Goal: Book appointment/travel/reservation

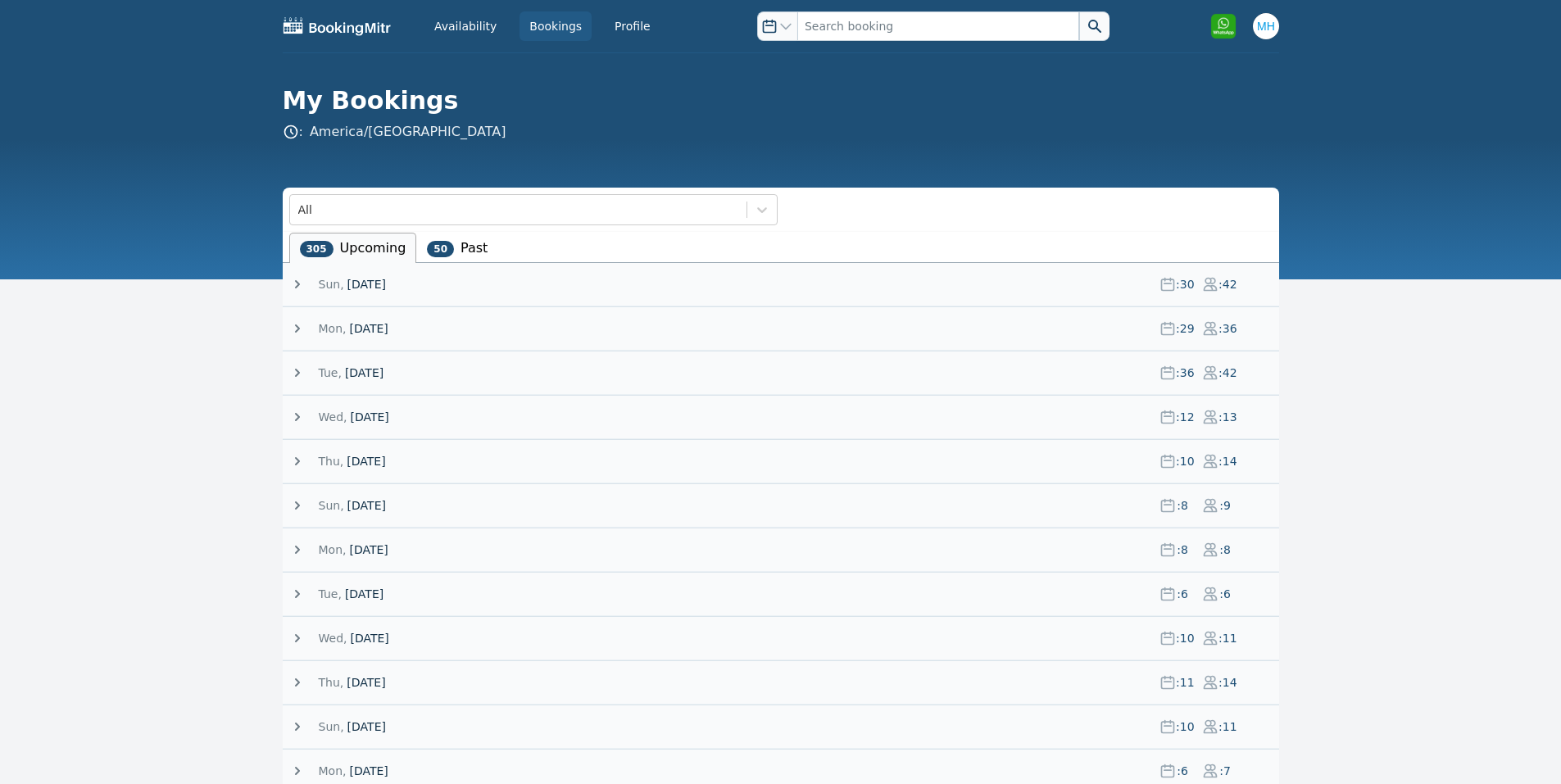
click at [370, 370] on span "[DATE]" at bounding box center [364, 373] width 39 height 16
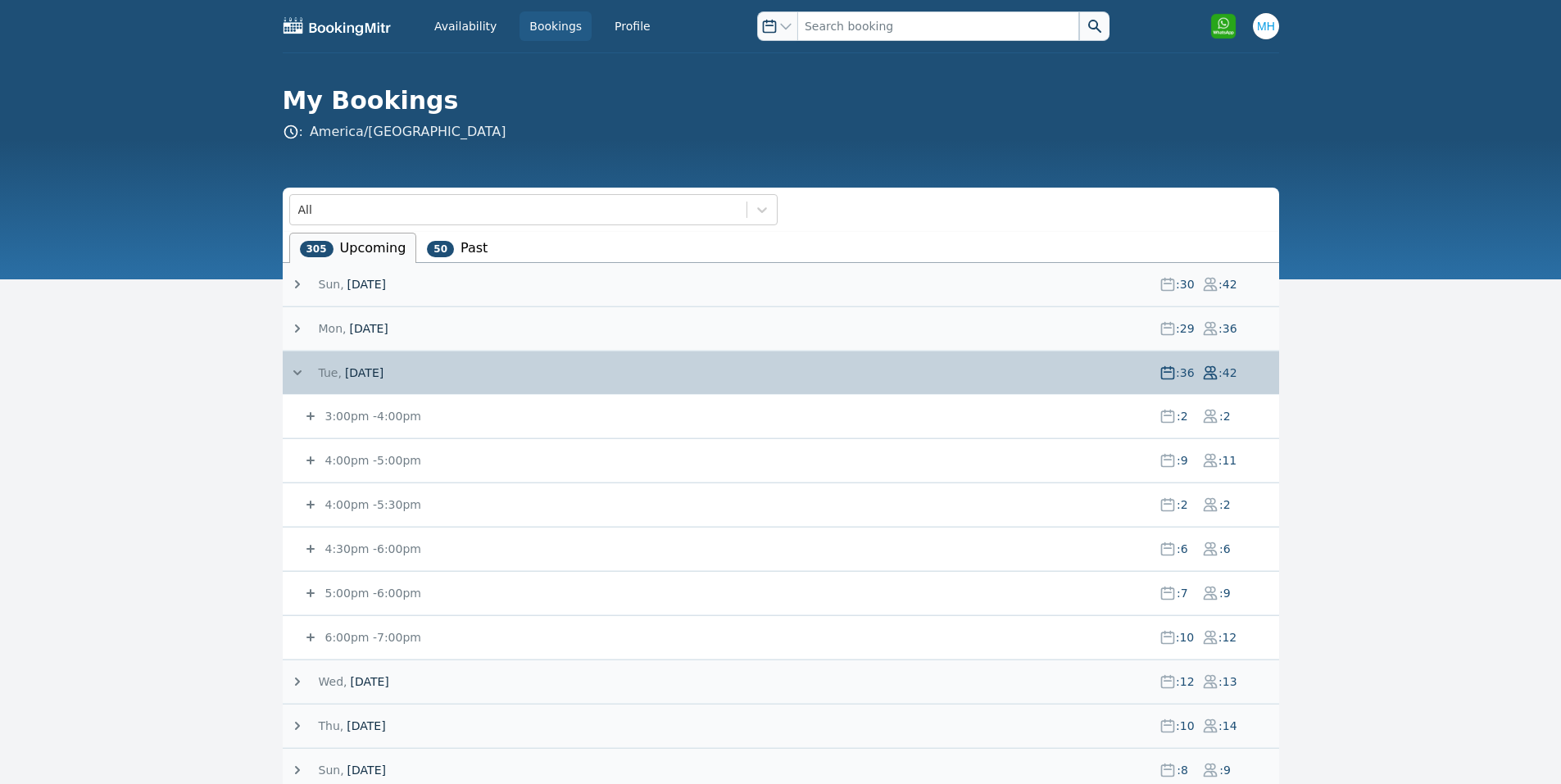
click at [371, 369] on span "[DATE]" at bounding box center [364, 373] width 39 height 16
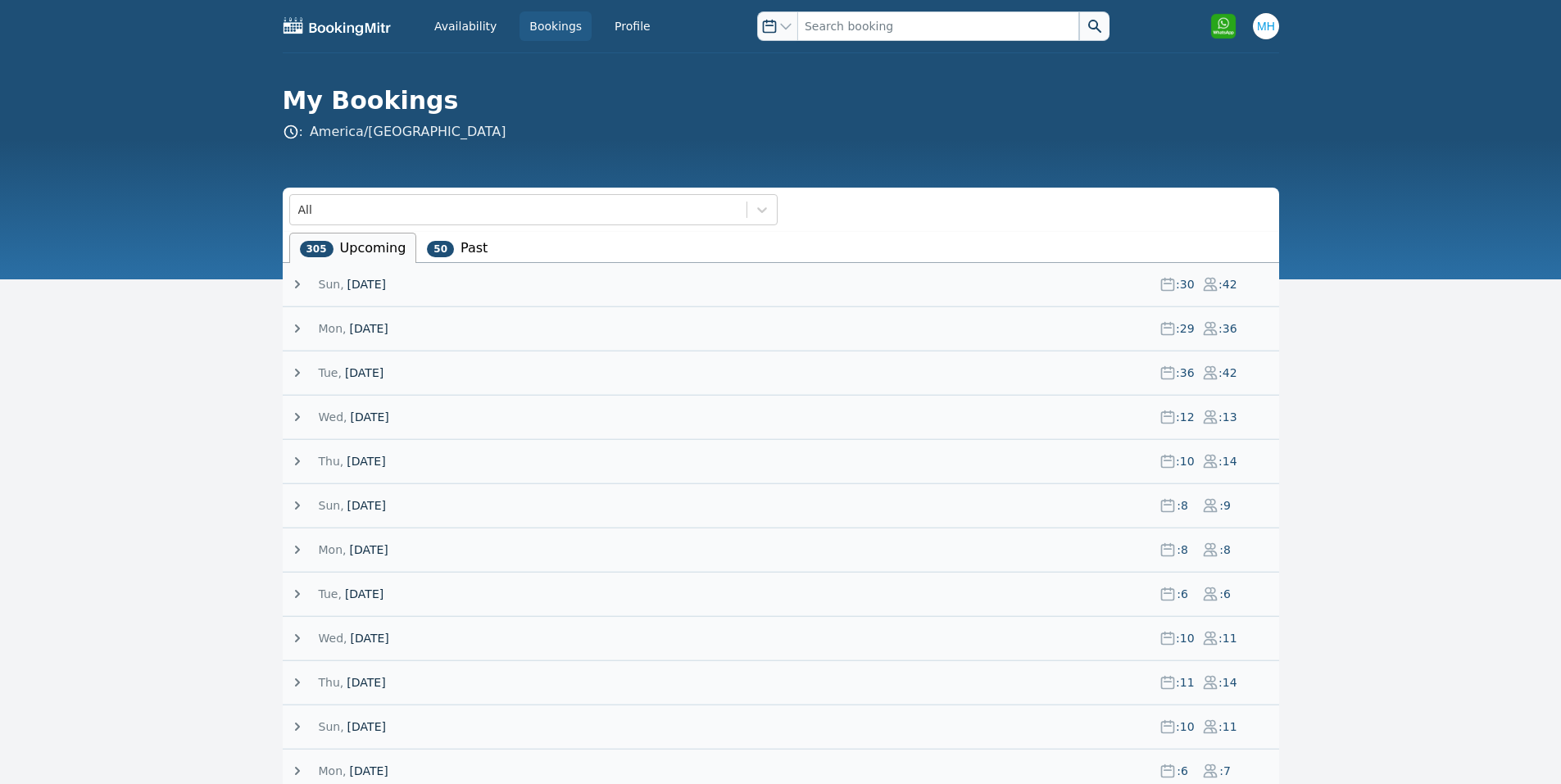
click at [380, 468] on span "[DATE]" at bounding box center [365, 461] width 39 height 16
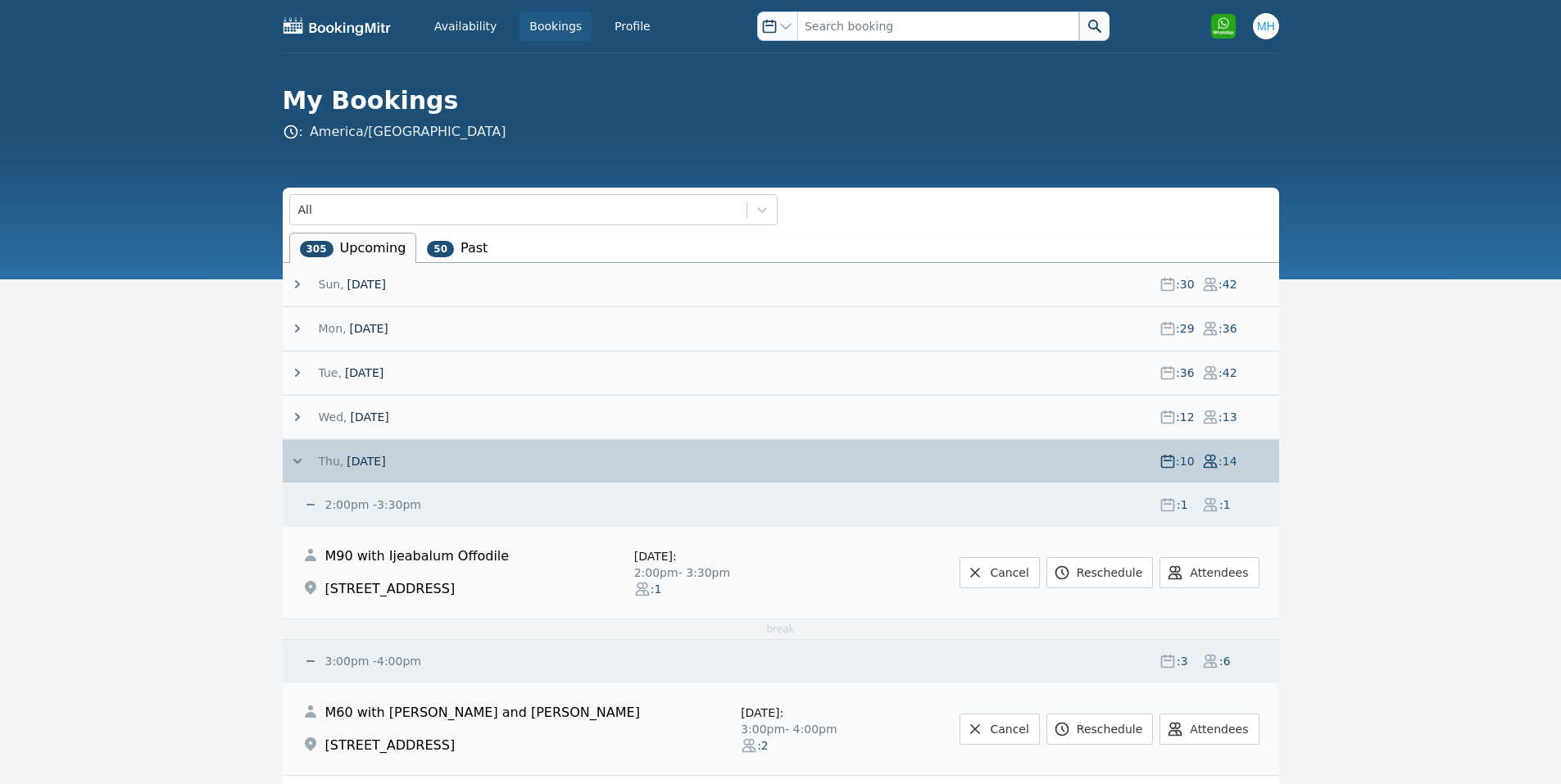
click at [380, 468] on span "[DATE]" at bounding box center [365, 461] width 39 height 16
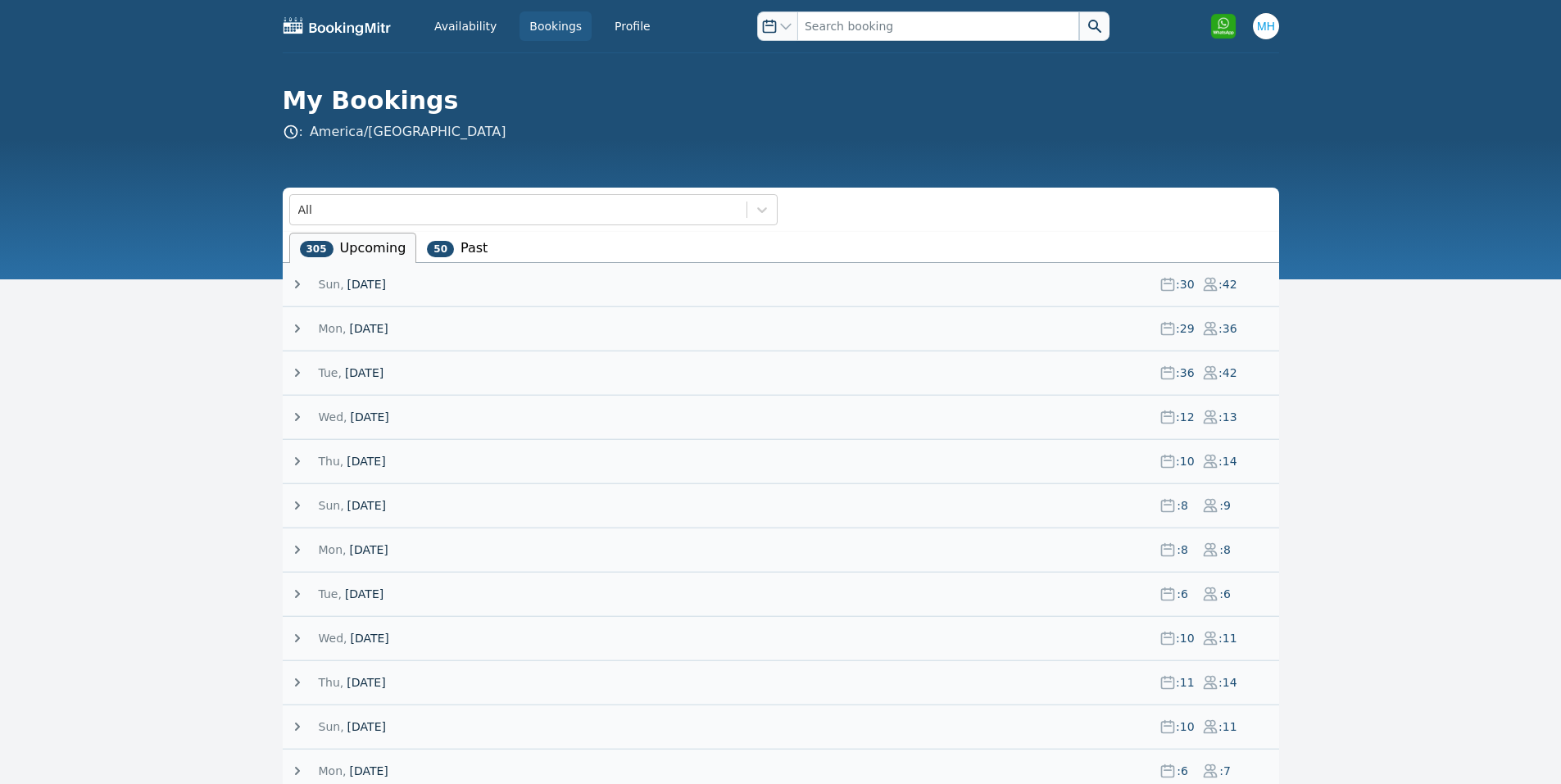
scroll to position [327, 0]
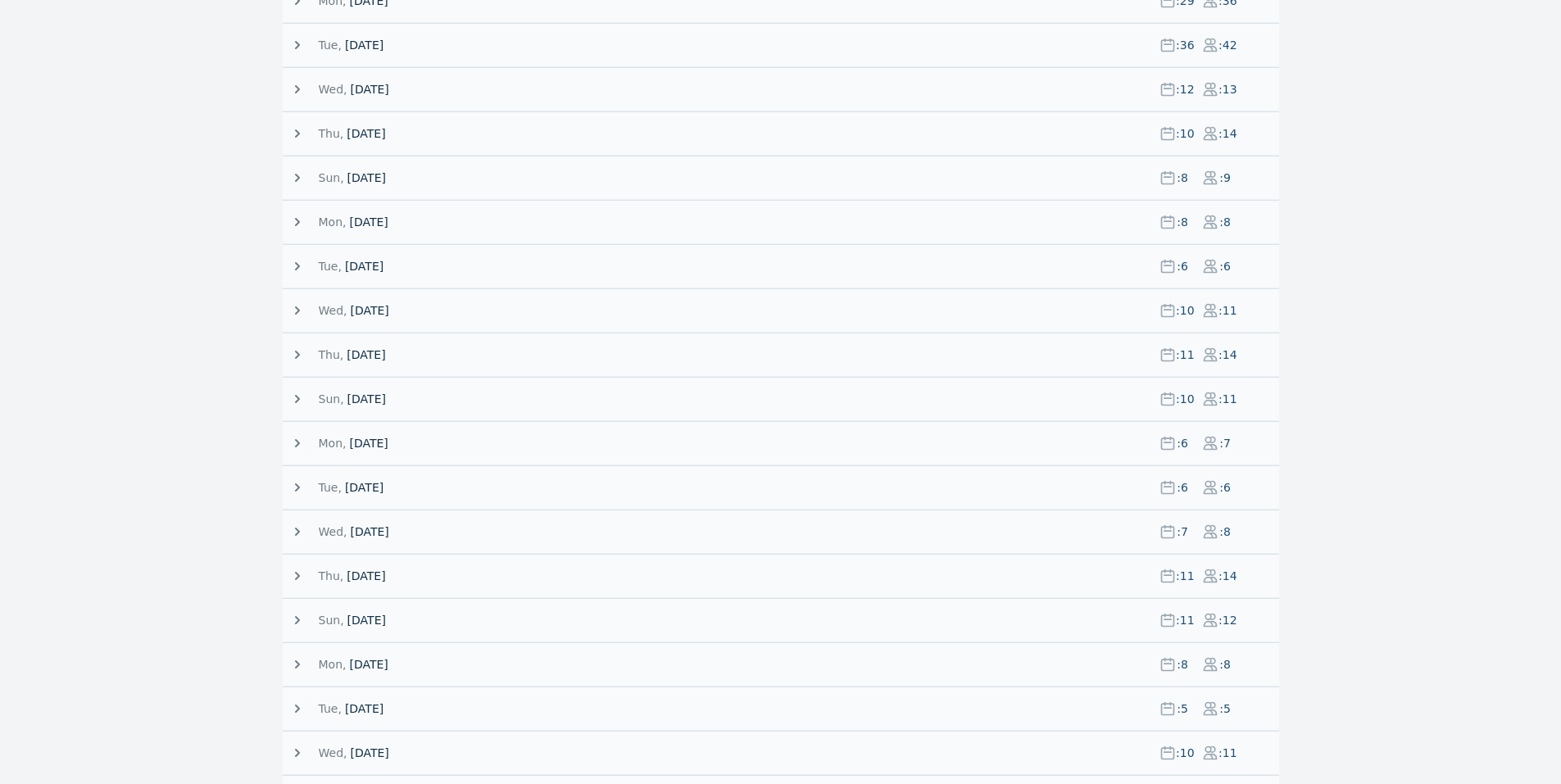
click at [355, 356] on span "[DATE]" at bounding box center [365, 354] width 39 height 16
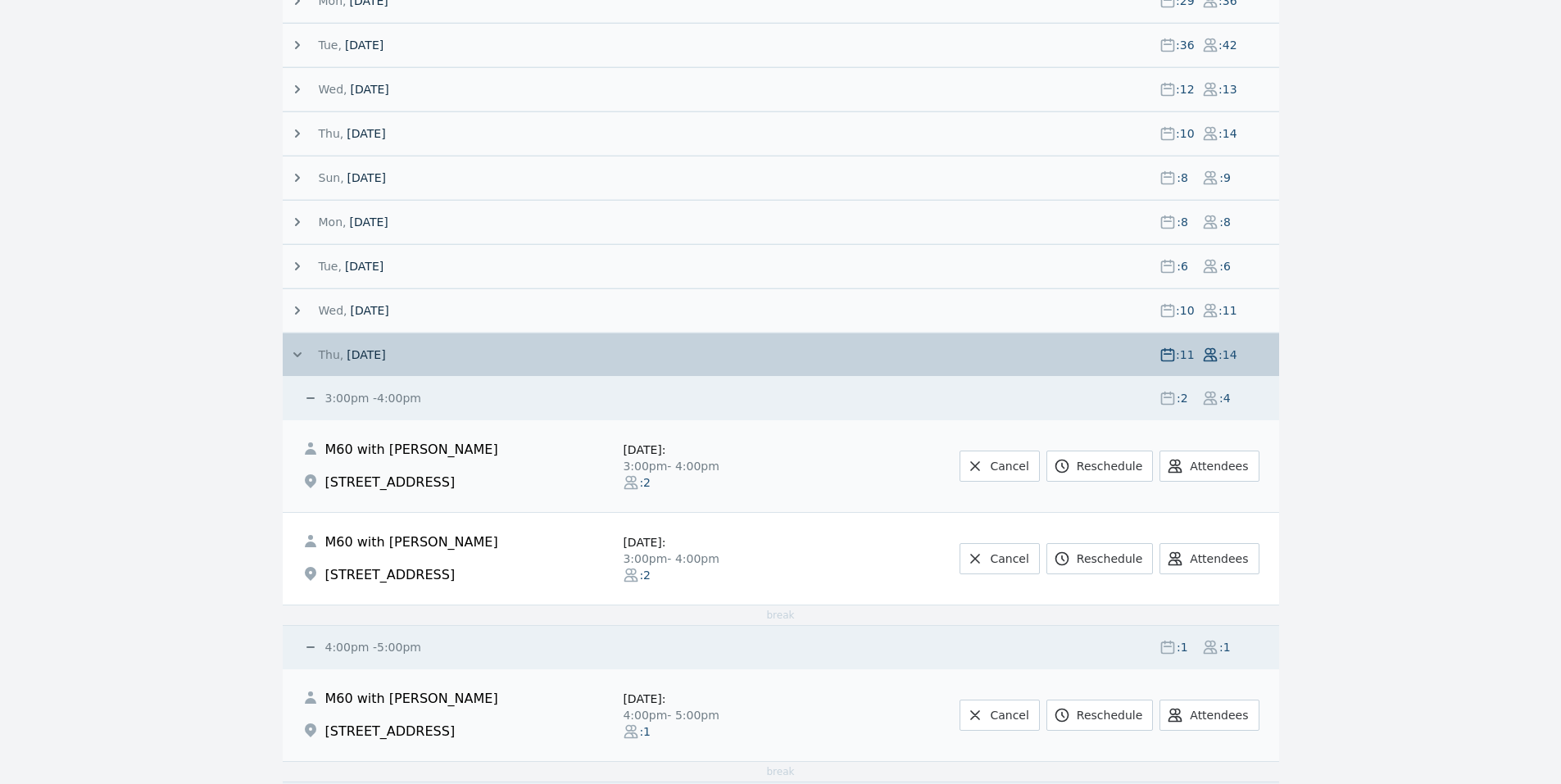
click at [355, 352] on span "[DATE]" at bounding box center [365, 354] width 39 height 16
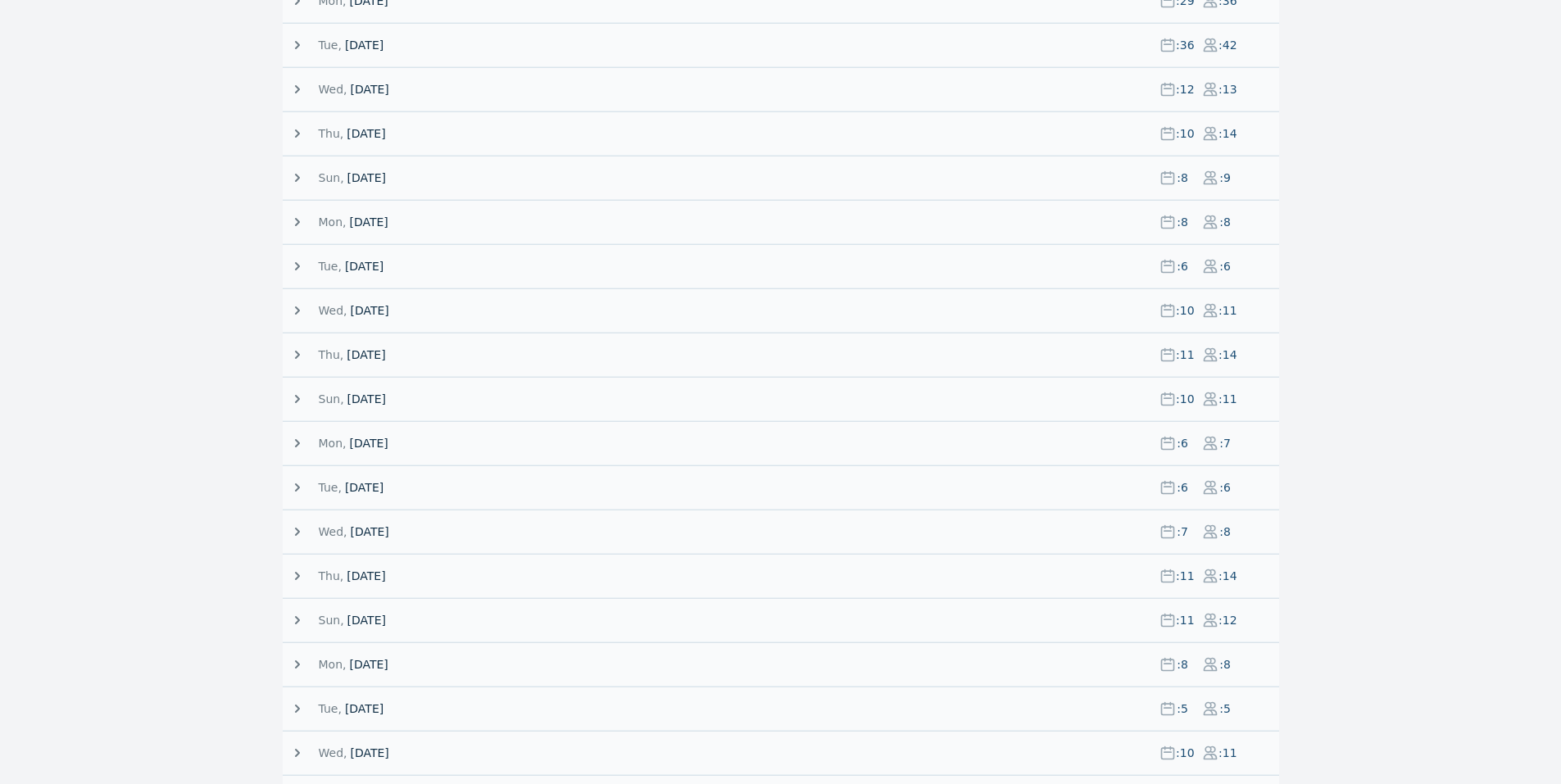
click at [355, 306] on span "[DATE]" at bounding box center [369, 310] width 39 height 16
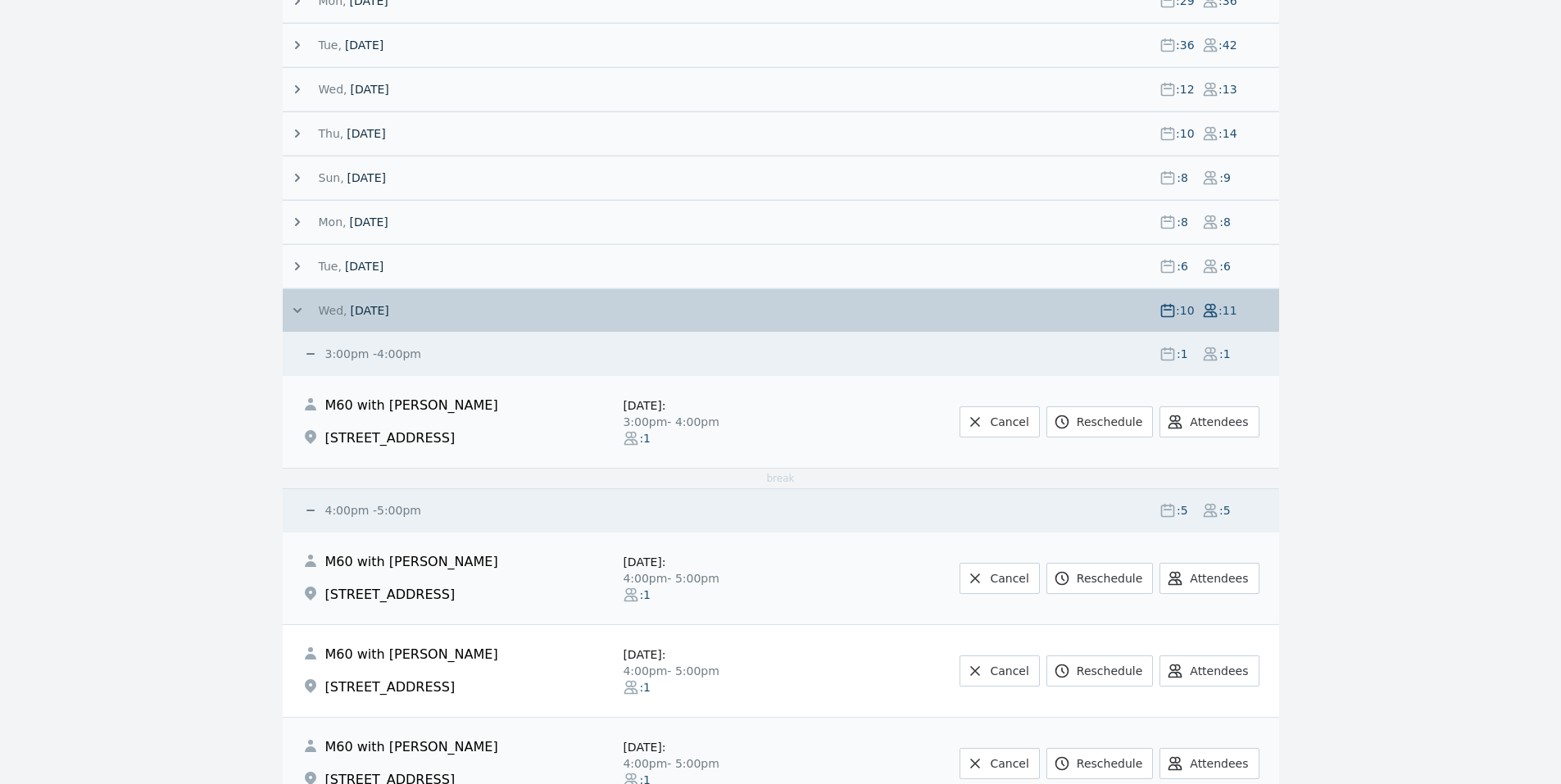
click at [355, 306] on span "[DATE]" at bounding box center [369, 310] width 39 height 16
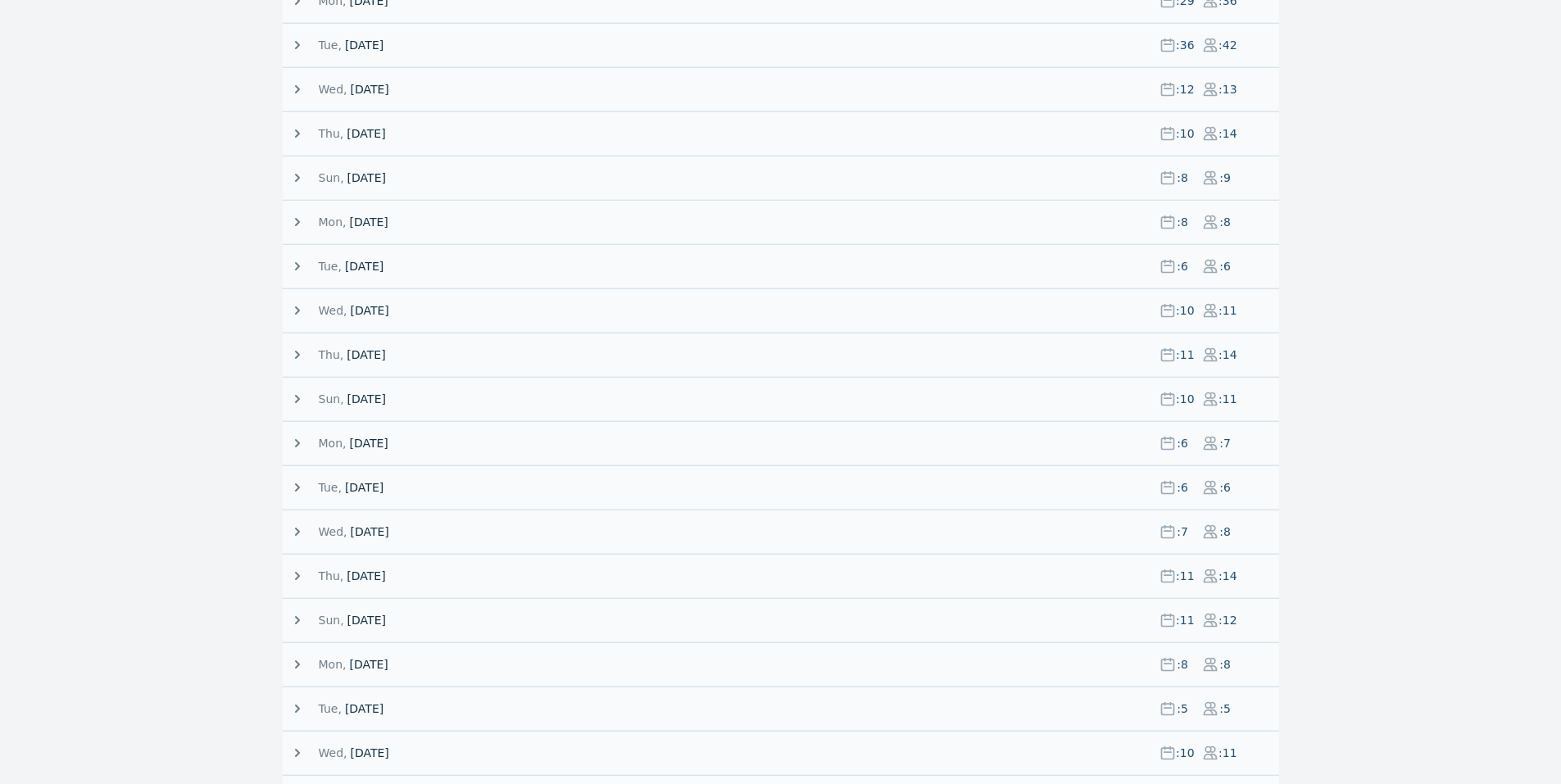
click at [345, 260] on span "[DATE]" at bounding box center [364, 266] width 39 height 16
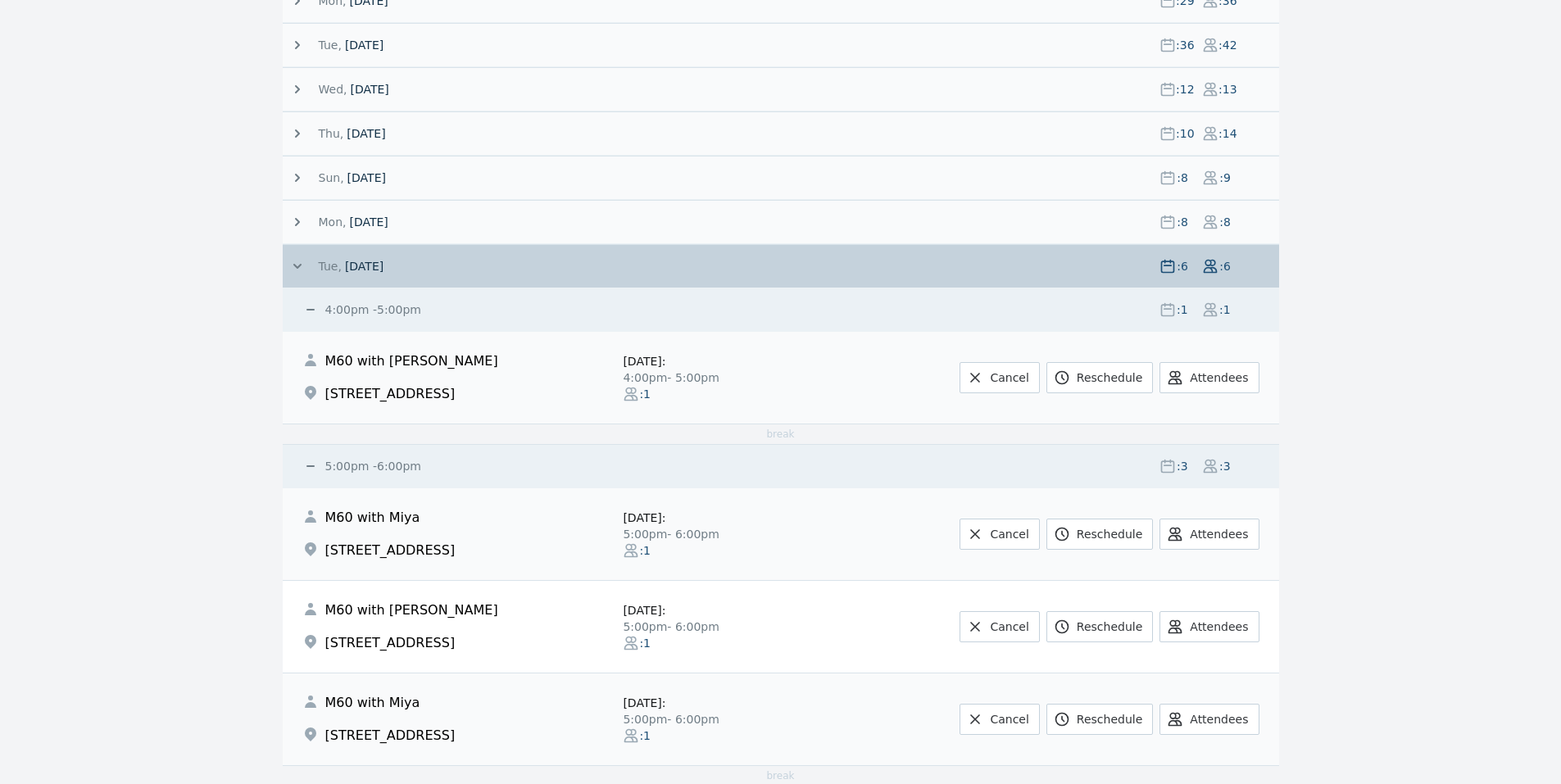
click at [345, 260] on span "[DATE]" at bounding box center [364, 266] width 39 height 16
